Goal: Information Seeking & Learning: Learn about a topic

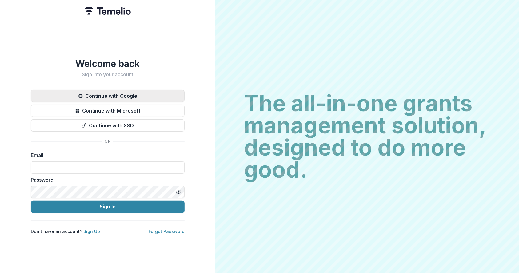
click at [120, 90] on button "Continue with Google" at bounding box center [108, 96] width 154 height 12
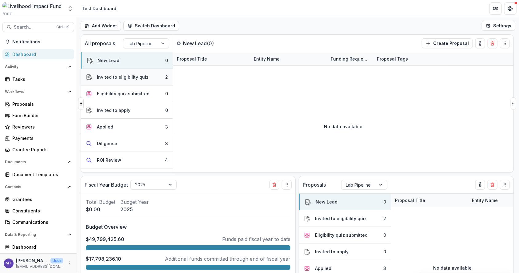
click at [146, 79] on button "Invited to eligibility quiz 2" at bounding box center [127, 77] width 92 height 17
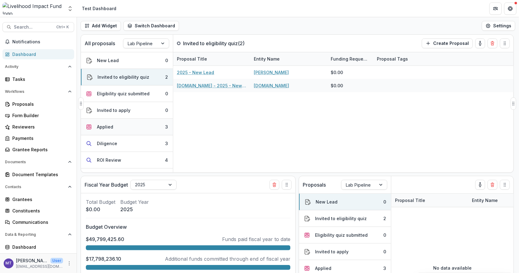
click at [144, 122] on button "Applied 3" at bounding box center [127, 127] width 92 height 17
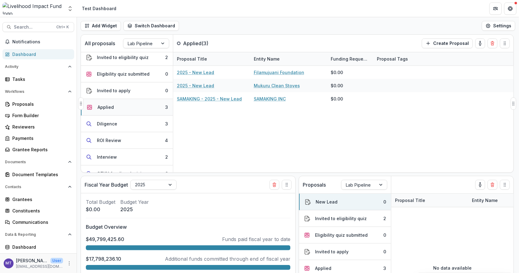
scroll to position [21, 0]
click at [144, 122] on button "Diligence 3" at bounding box center [127, 122] width 92 height 17
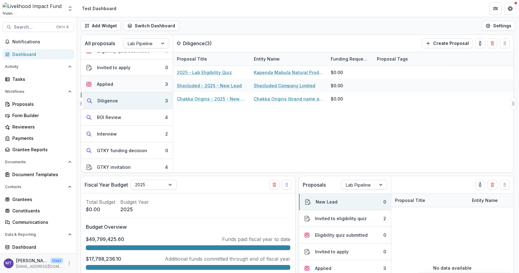
scroll to position [43, 0]
click at [144, 122] on button "ROI Review 4" at bounding box center [127, 117] width 92 height 17
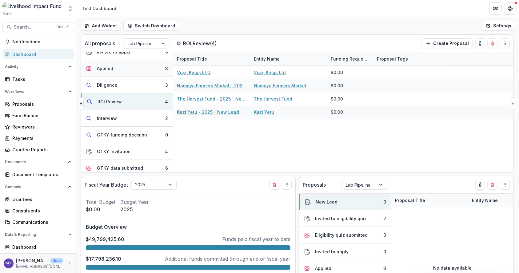
scroll to position [60, 0]
click at [144, 122] on button "Interview 2" at bounding box center [127, 117] width 92 height 17
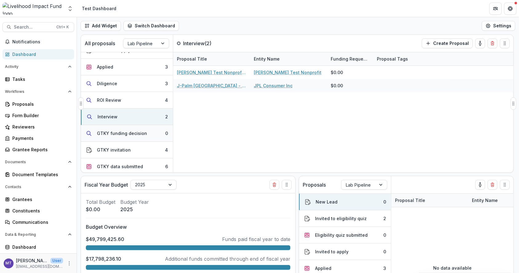
click at [140, 138] on button "GTKY funding decision 0" at bounding box center [127, 133] width 92 height 17
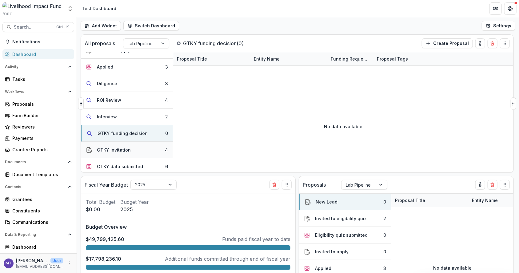
click at [138, 152] on button "GTKY invitation 4" at bounding box center [127, 150] width 92 height 17
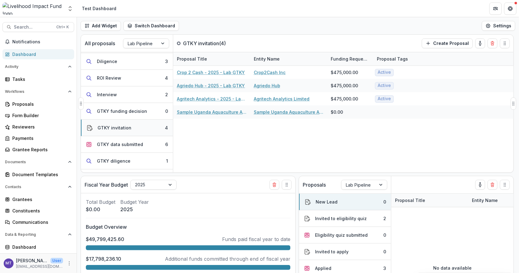
scroll to position [83, 0]
click at [123, 145] on button "GTKY data submitted 6" at bounding box center [127, 143] width 92 height 17
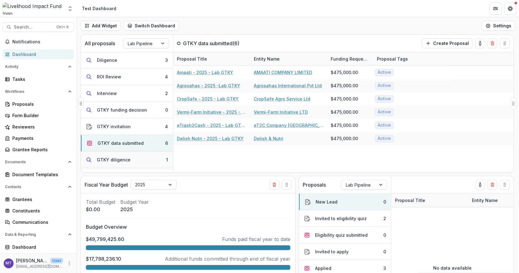
click at [123, 164] on button "GTKY diligence 1" at bounding box center [127, 160] width 92 height 17
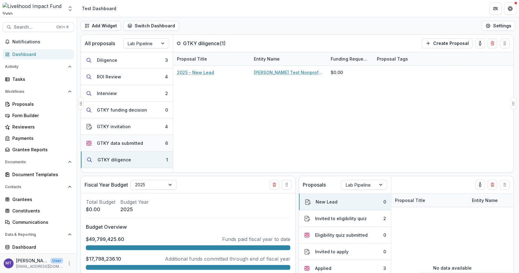
click at [127, 140] on div "GTKY data submitted" at bounding box center [120, 143] width 46 height 6
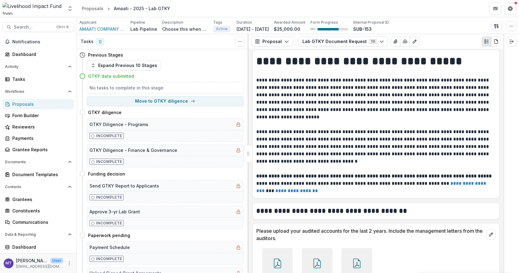
scroll to position [3, 0]
click at [339, 38] on button "Lab GTKY Document Request 10" at bounding box center [343, 42] width 90 height 10
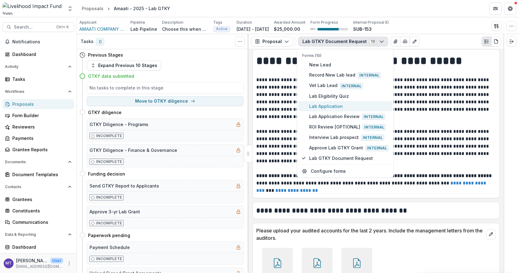
click at [329, 106] on span "Lab Application" at bounding box center [348, 106] width 79 height 6
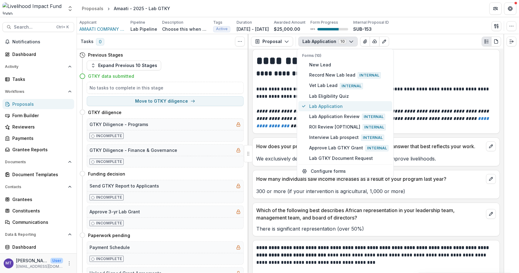
click at [329, 106] on span "Lab Application" at bounding box center [348, 106] width 79 height 6
click at [328, 108] on span "Lab Application" at bounding box center [348, 106] width 79 height 6
click at [418, 213] on p "Which of the following best describes African representation in your leadership…" at bounding box center [369, 214] width 227 height 15
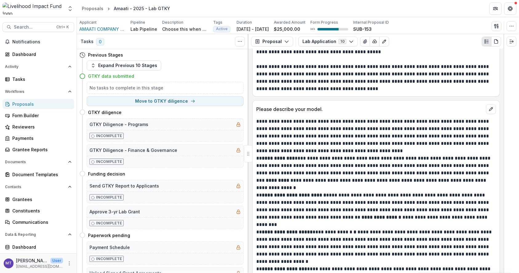
scroll to position [1084, 0]
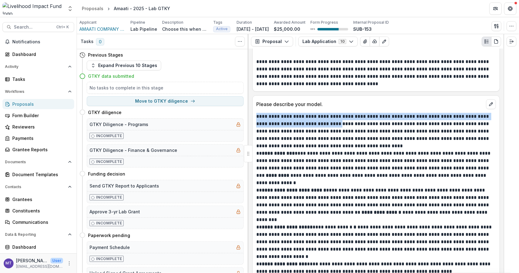
drag, startPoint x: 257, startPoint y: 116, endPoint x: 324, endPoint y: 124, distance: 67.6
click at [324, 124] on p "**********" at bounding box center [375, 131] width 238 height 37
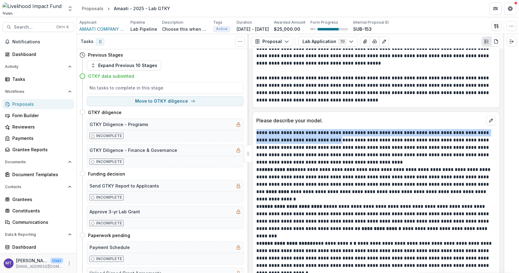
scroll to position [1068, 0]
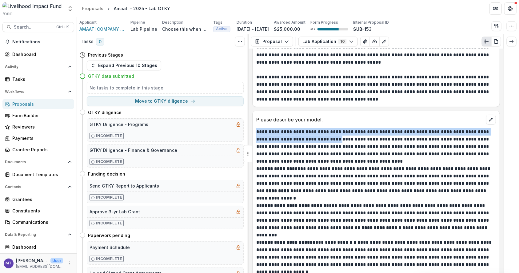
copy p "**********"
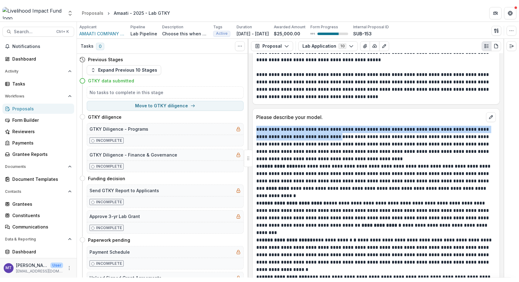
scroll to position [1077, 0]
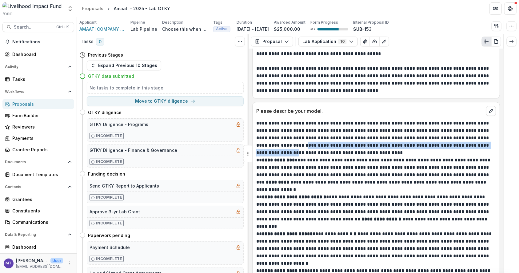
drag, startPoint x: 289, startPoint y: 145, endPoint x: 280, endPoint y: 151, distance: 10.8
click at [280, 151] on p "**********" at bounding box center [375, 138] width 238 height 37
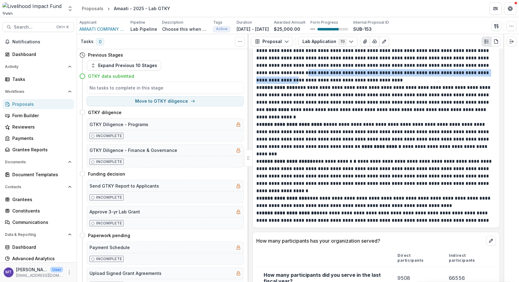
scroll to position [1153, 0]
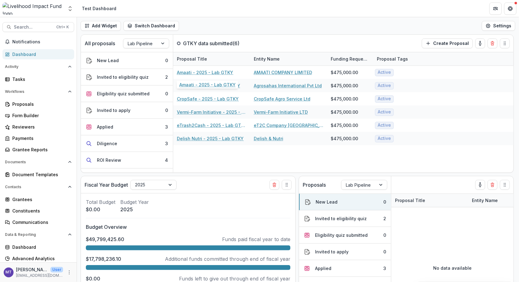
scroll to position [83, 0]
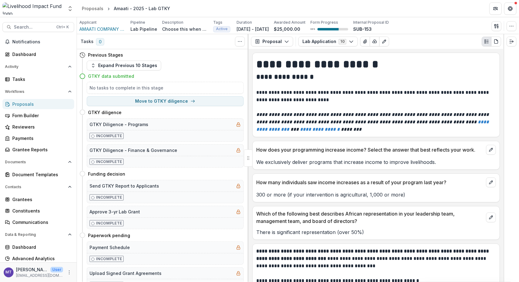
scroll to position [1153, 0]
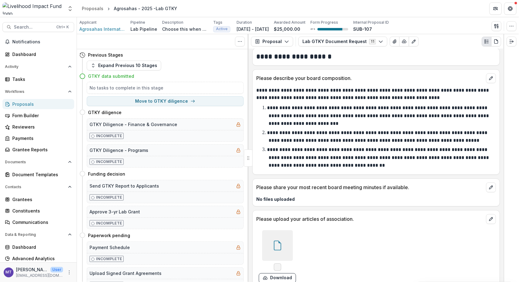
scroll to position [651, 0]
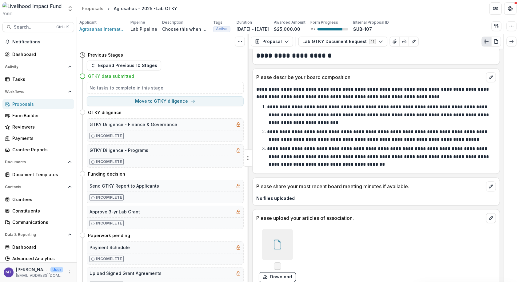
click at [345, 41] on button "Lab GTKY Document Request 11" at bounding box center [342, 42] width 89 height 10
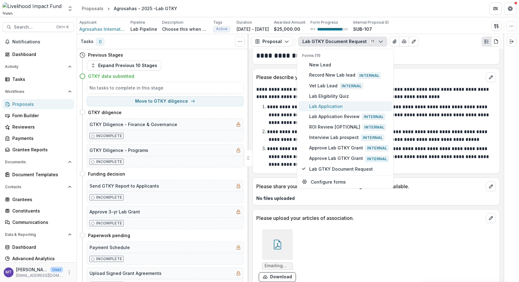
click at [321, 105] on span "Lab Application" at bounding box center [348, 106] width 79 height 6
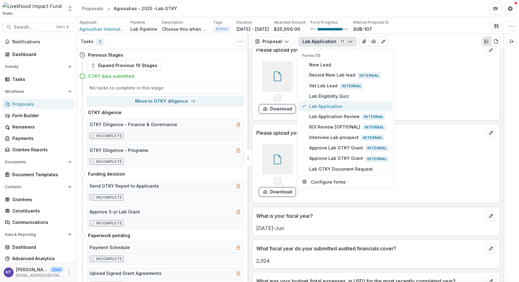
scroll to position [840, 0]
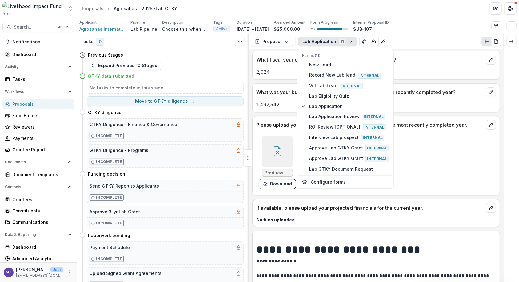
click at [413, 105] on div "What was your budget (total expenses, in USD) for the most recently completed y…" at bounding box center [376, 97] width 248 height 29
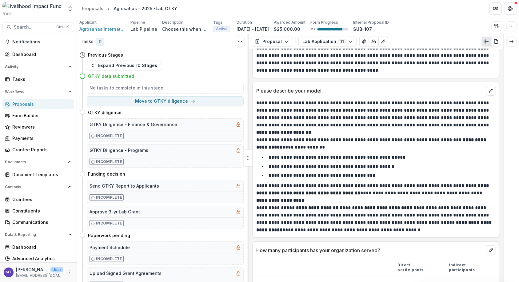
scroll to position [1105, 0]
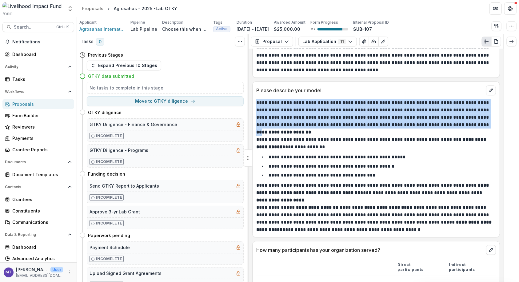
drag, startPoint x: 473, startPoint y: 119, endPoint x: 254, endPoint y: 91, distance: 220.7
click at [254, 95] on div "**********" at bounding box center [376, 164] width 247 height 138
copy p "**********"
